Goal: Communication & Community: Answer question/provide support

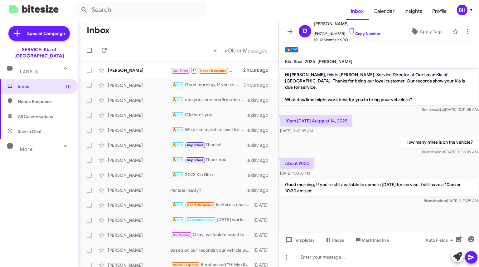
click at [162, 75] on div "[PERSON_NAME] Call Them Needs Response Inbound Call 2 hours ago" at bounding box center [178, 70] width 191 height 12
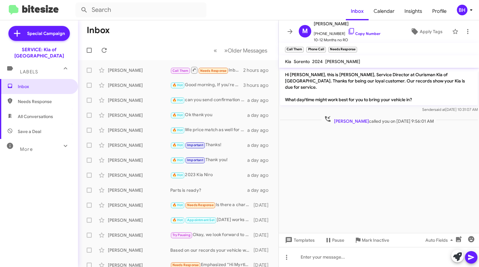
click at [213, 186] on div "[PERSON_NAME] Parts is ready? a day ago" at bounding box center [178, 190] width 191 height 12
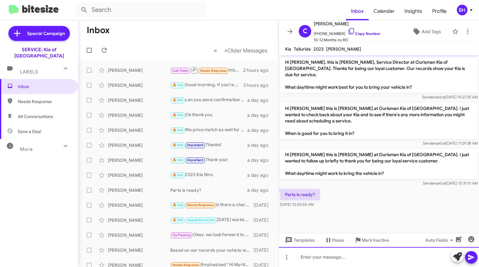
click at [334, 262] on div at bounding box center [379, 257] width 200 height 20
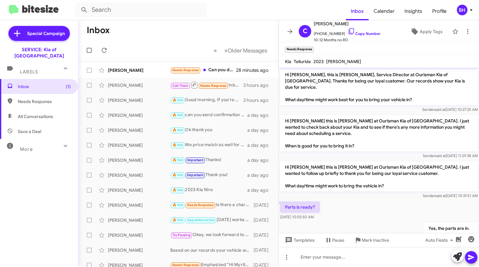
scroll to position [34, 0]
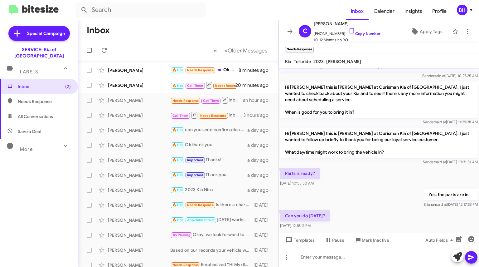
click at [140, 81] on div "[PERSON_NAME] 🔥 Hot Call Them Needs Response Inbound Call 20 minutes ago" at bounding box center [178, 85] width 191 height 12
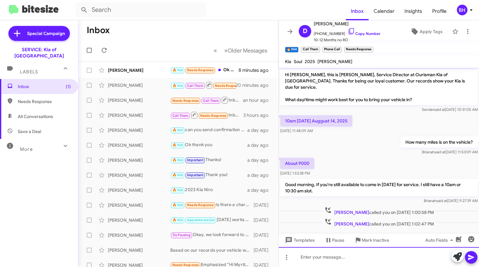
click at [340, 256] on div at bounding box center [379, 257] width 200 height 20
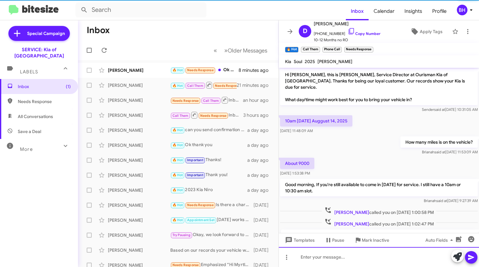
scroll to position [29, 0]
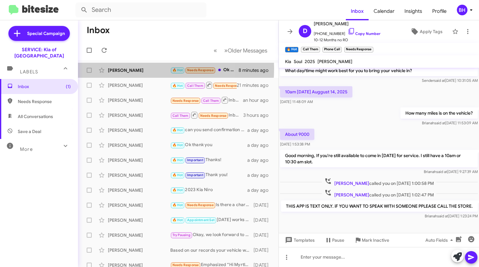
drag, startPoint x: 136, startPoint y: 68, endPoint x: 148, endPoint y: 51, distance: 21.6
click at [137, 66] on div "[PERSON_NAME] 🔥 Hot Needs Response Ok would you match a full synthetic oil chan…" at bounding box center [178, 70] width 191 height 12
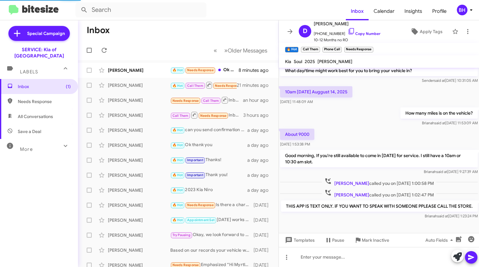
click at [140, 70] on div "[PERSON_NAME]" at bounding box center [139, 70] width 62 height 6
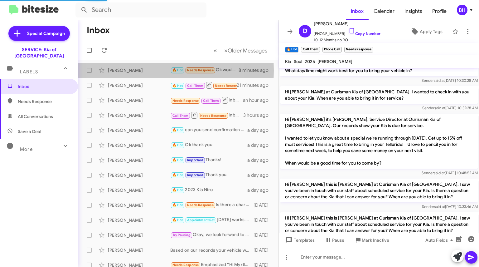
scroll to position [420, 0]
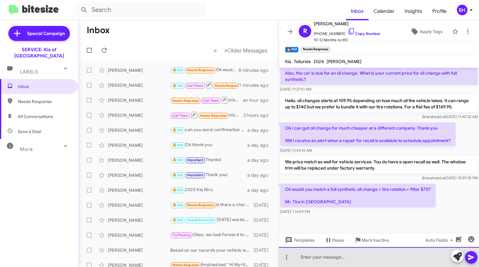
click at [367, 247] on div at bounding box center [379, 257] width 200 height 20
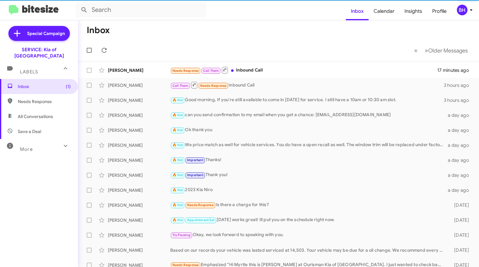
click at [255, 68] on div "Needs Response Call Them Inbound Call" at bounding box center [303, 70] width 267 height 8
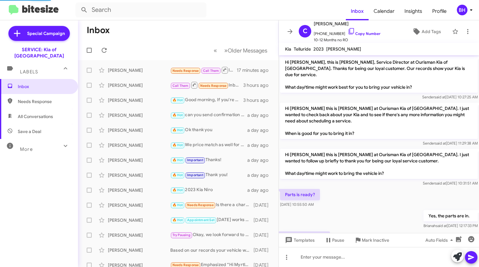
scroll to position [35, 0]
